Goal: Ask a question

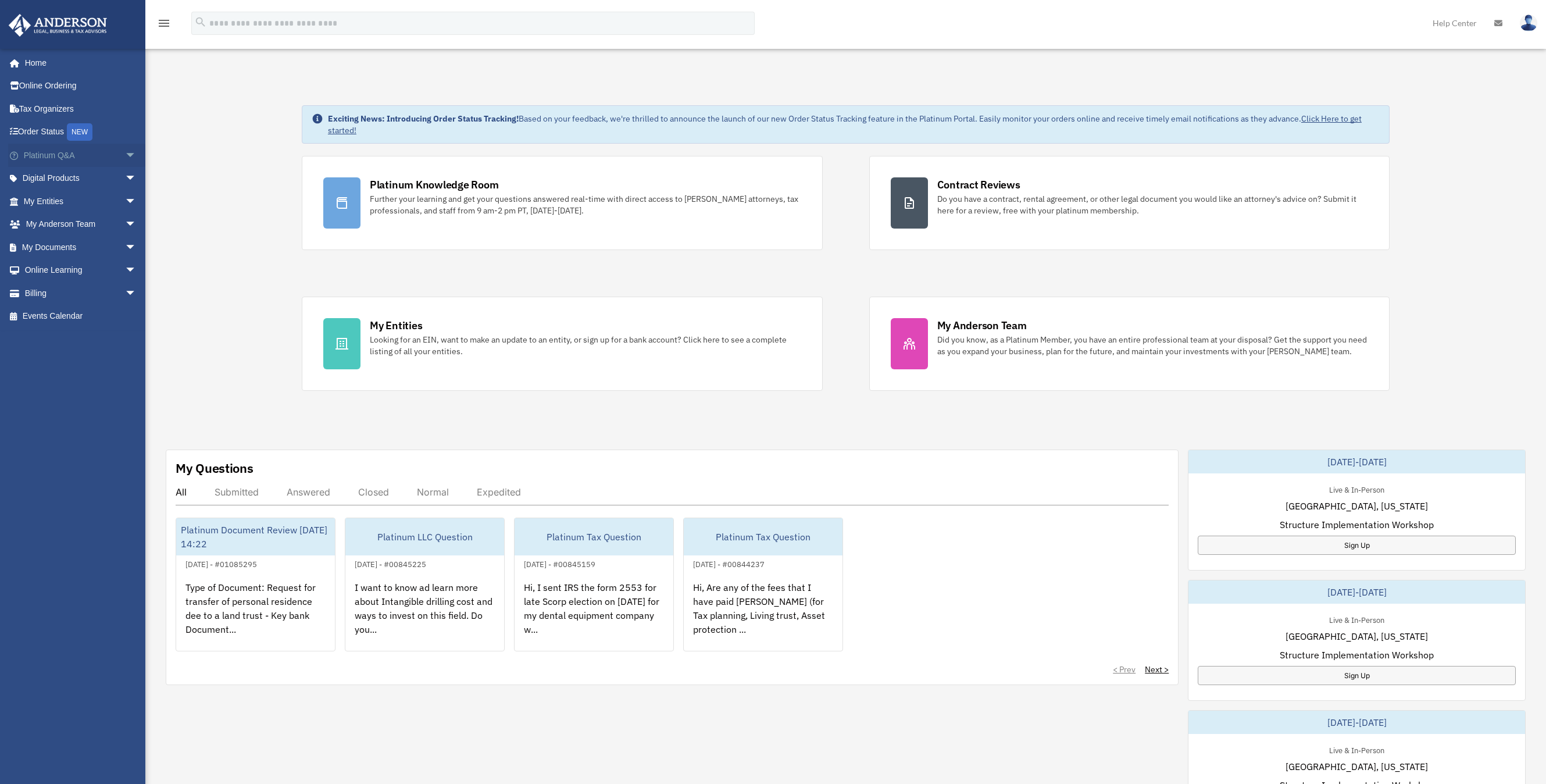
click at [47, 159] on link "Platinum Q&A arrow_drop_down" at bounding box center [81, 155] width 146 height 23
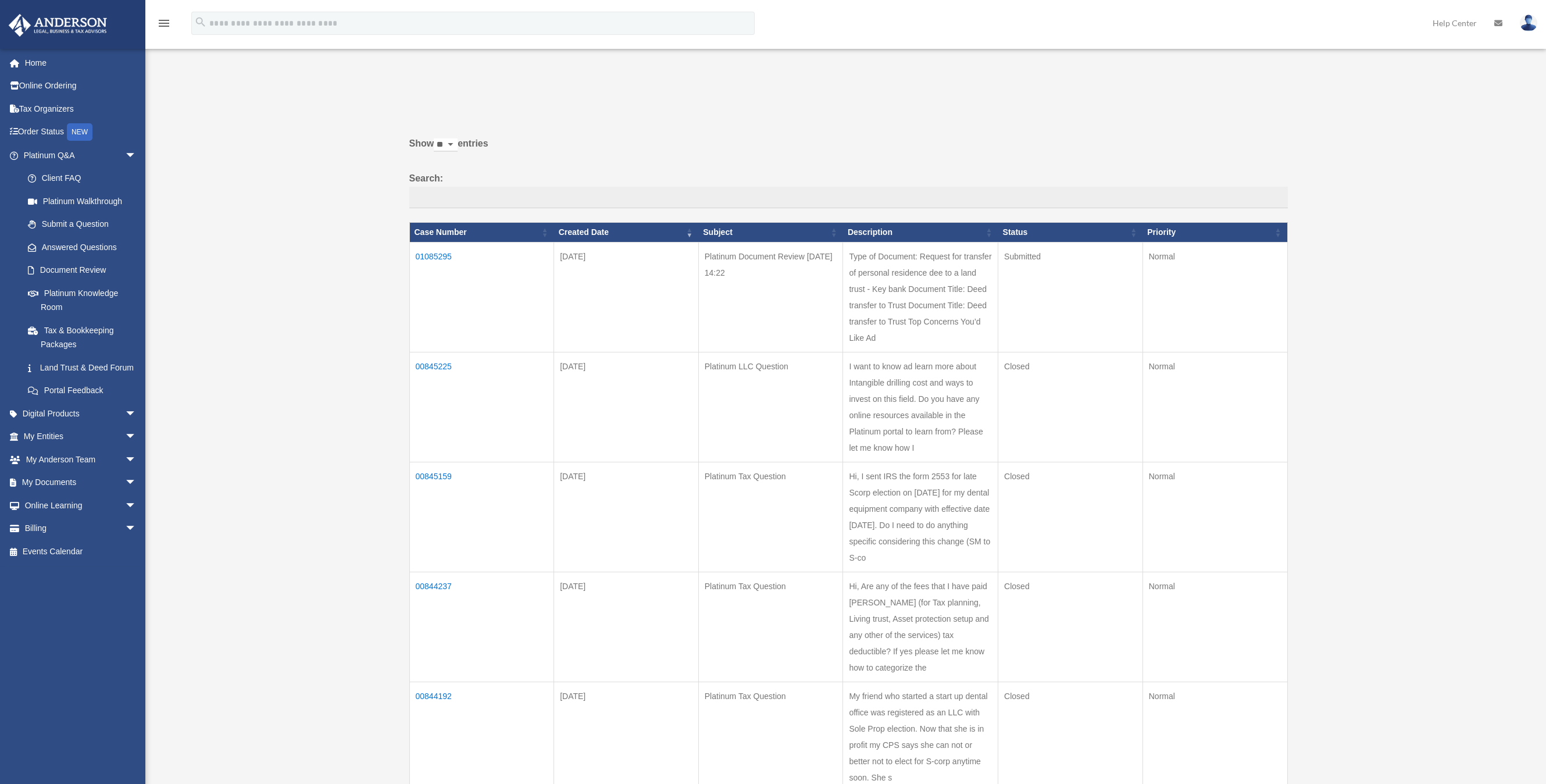
click at [448, 255] on td "01085295" at bounding box center [481, 298] width 145 height 110
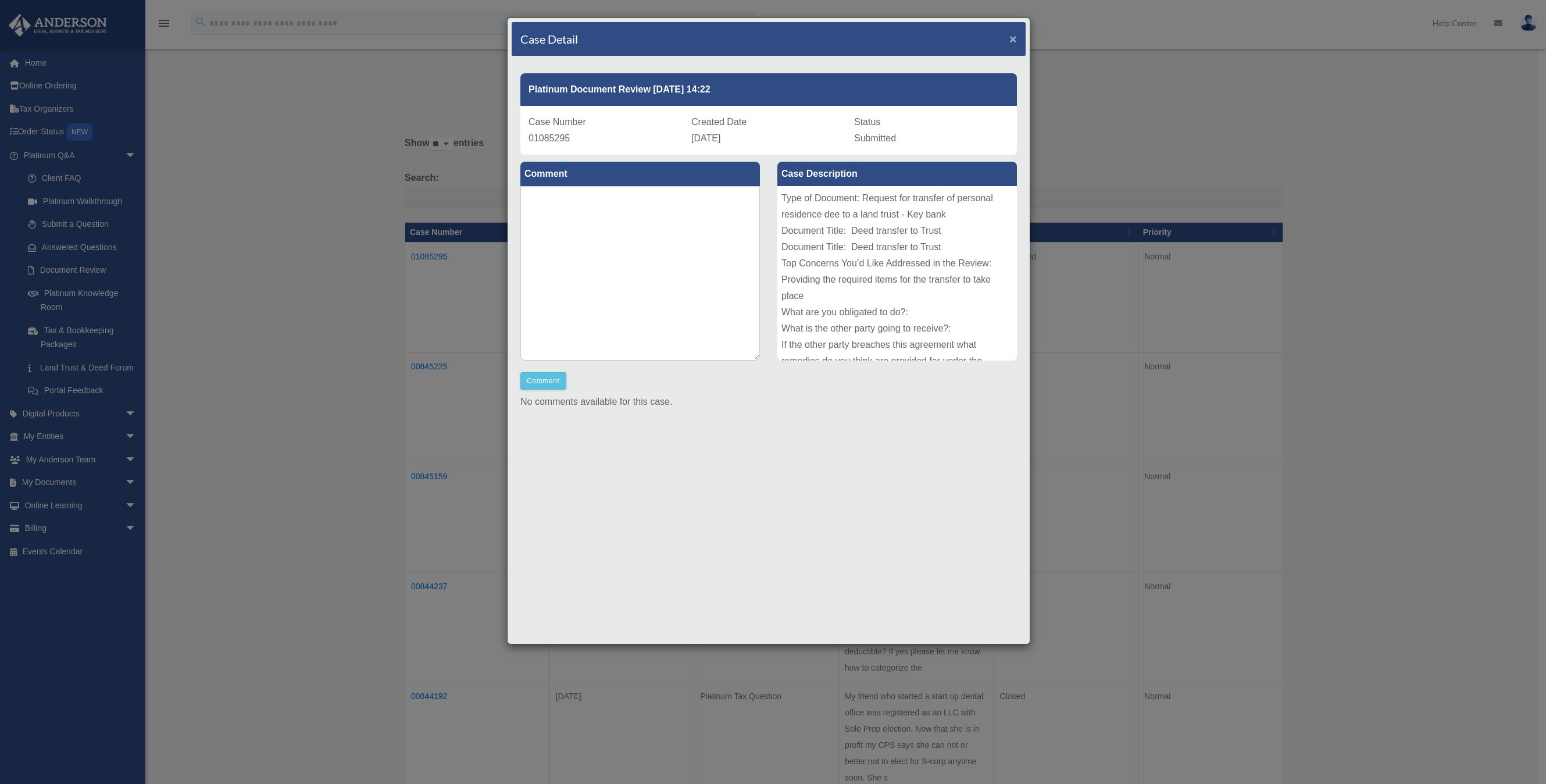
click at [1014, 34] on span "×" at bounding box center [1013, 38] width 8 height 13
